Goal: Task Accomplishment & Management: Complete application form

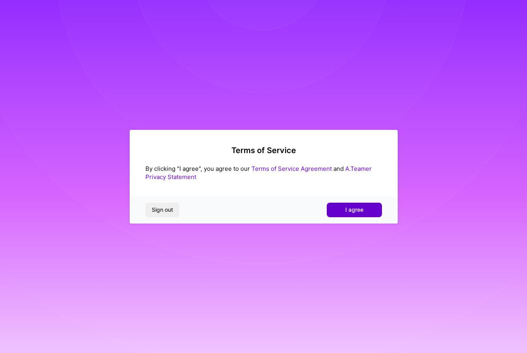
click at [349, 212] on span "I agree" at bounding box center [354, 210] width 18 height 8
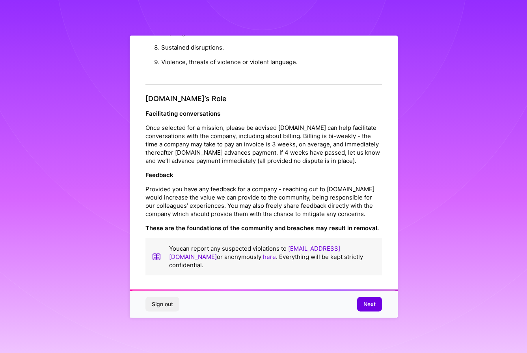
scroll to position [834, 0]
click at [374, 306] on span "Next" at bounding box center [369, 305] width 12 height 8
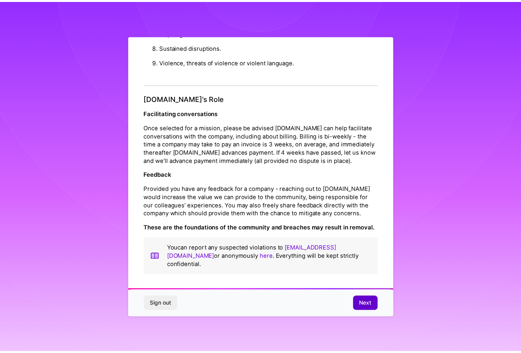
scroll to position [0, 0]
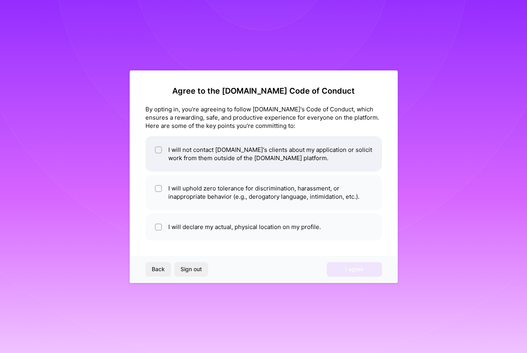
click at [216, 150] on li "I will not contact [DOMAIN_NAME]'s clients about my application or solicit work…" at bounding box center [263, 153] width 236 height 35
checkbox input "true"
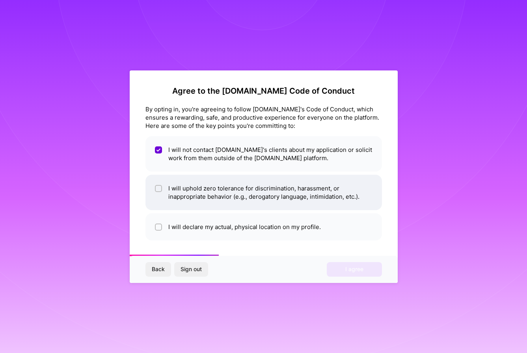
click at [178, 194] on li "I will uphold zero tolerance for discrimination, harassment, or inappropriate b…" at bounding box center [263, 192] width 236 height 35
checkbox input "true"
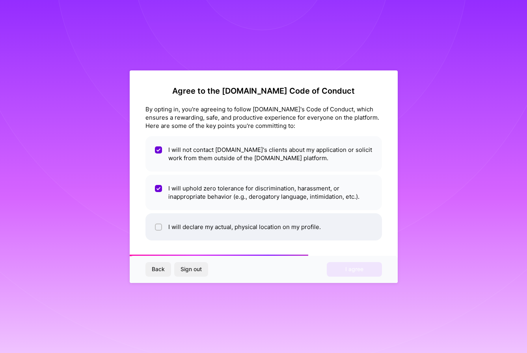
click at [192, 228] on li "I will declare my actual, physical location on my profile." at bounding box center [263, 226] width 236 height 27
checkbox input "true"
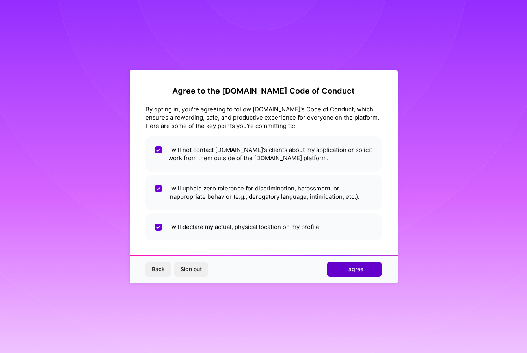
click at [362, 270] on span "I agree" at bounding box center [354, 269] width 18 height 8
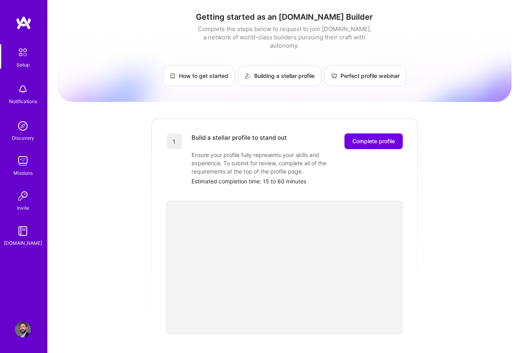
click at [27, 131] on img at bounding box center [23, 126] width 16 height 16
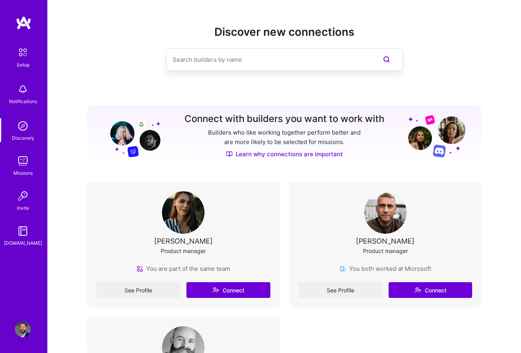
click at [25, 160] on img at bounding box center [23, 161] width 16 height 16
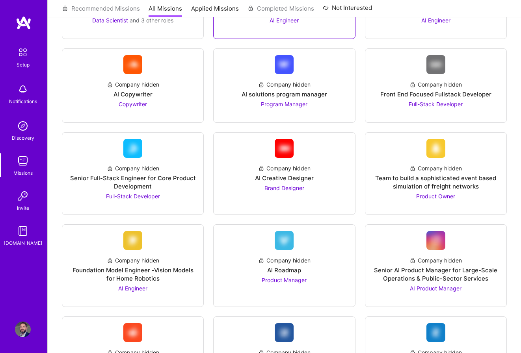
scroll to position [247, 0]
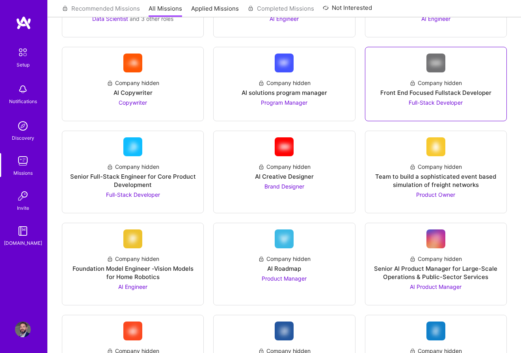
click at [466, 79] on div "Company hidden Front End Focused Fullstack Developer Full-Stack Developer" at bounding box center [435, 89] width 128 height 34
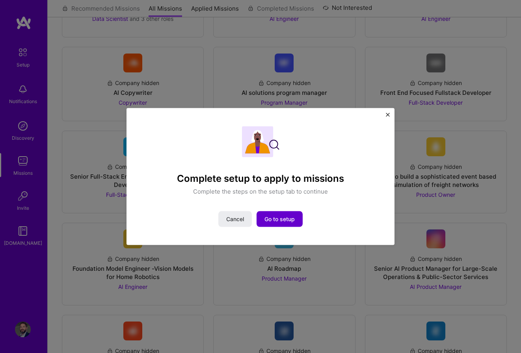
click at [291, 225] on button "Go to setup" at bounding box center [279, 220] width 46 height 16
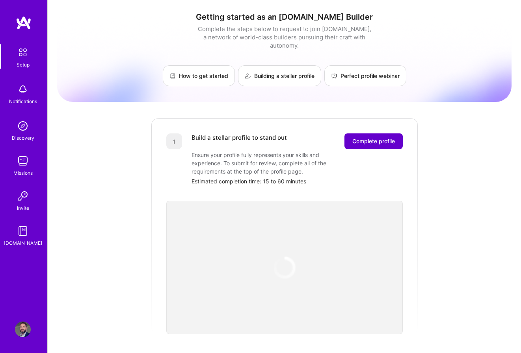
click at [372, 137] on span "Complete profile" at bounding box center [373, 141] width 43 height 8
